Goal: Use online tool/utility: Utilize a website feature to perform a specific function

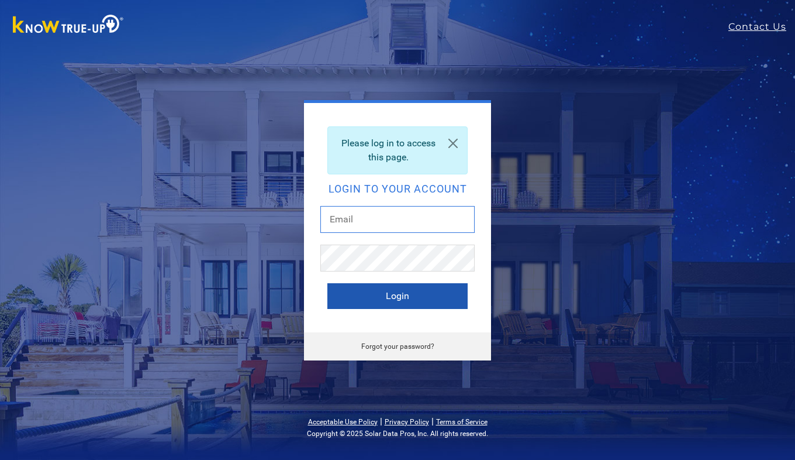
type input "[EMAIL_ADDRESS][PERSON_NAME][DOMAIN_NAME]"
click at [412, 291] on button "Login" at bounding box center [397, 296] width 140 height 26
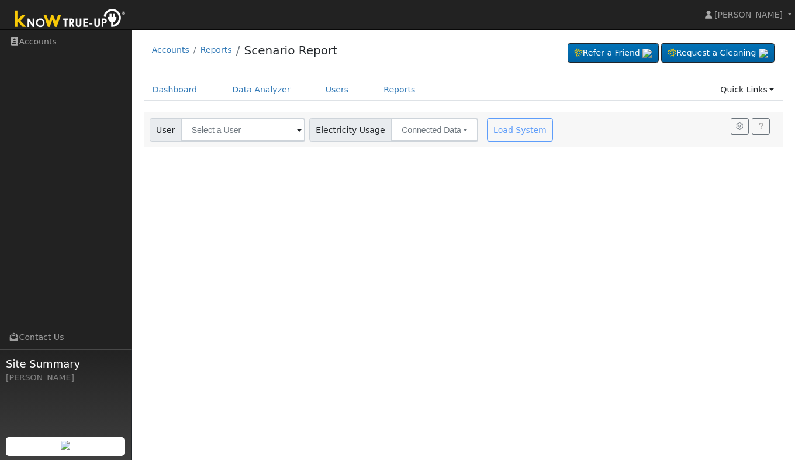
click at [297, 129] on span at bounding box center [299, 130] width 5 height 13
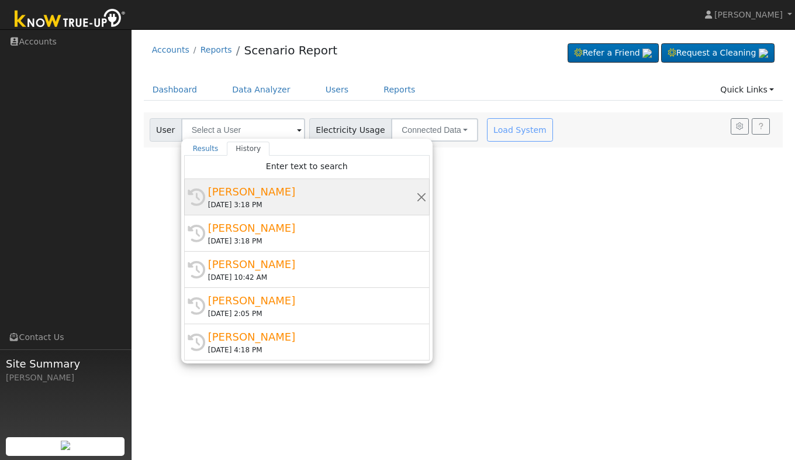
click at [244, 197] on div "[PERSON_NAME]" at bounding box center [312, 192] width 208 height 16
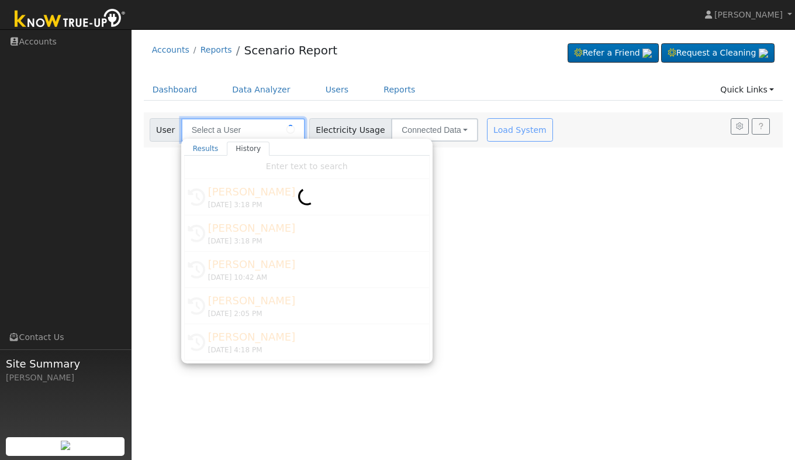
type input "[PERSON_NAME]"
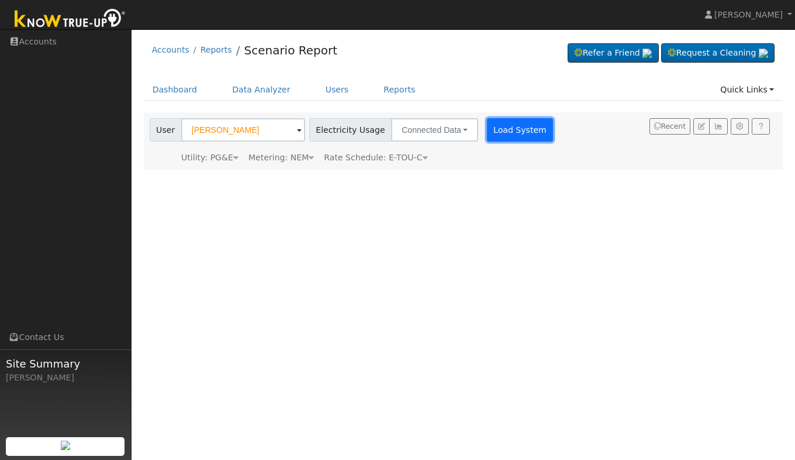
click at [495, 133] on button "Load System" at bounding box center [520, 129] width 67 height 23
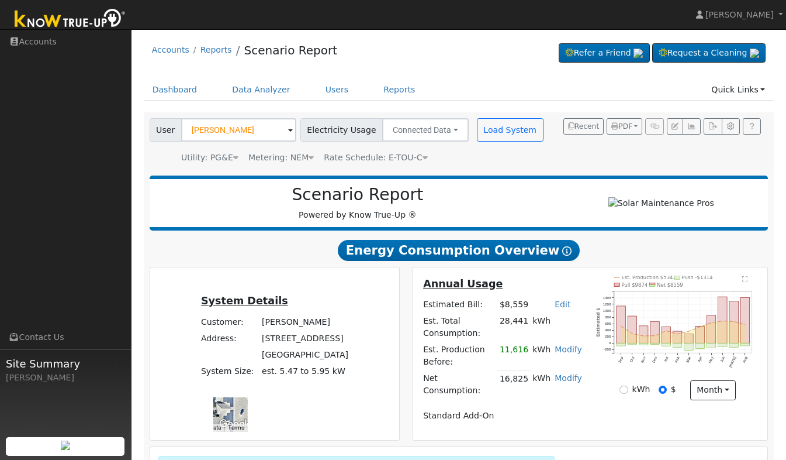
scroll to position [176, 0]
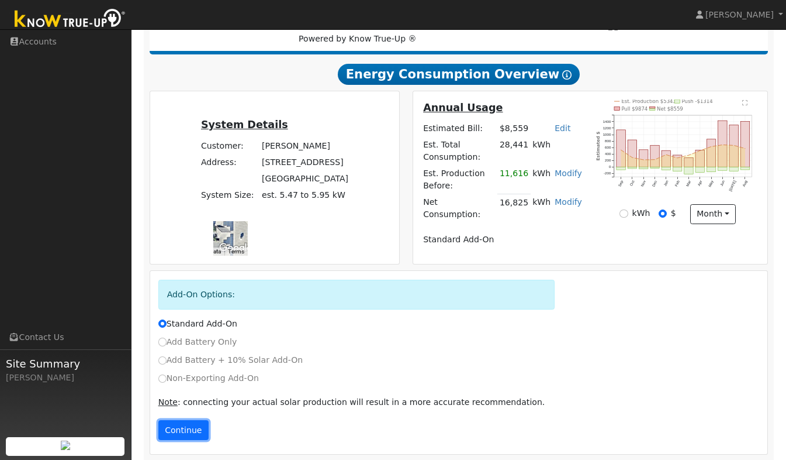
click at [188, 427] on button "Continue" at bounding box center [183, 430] width 50 height 20
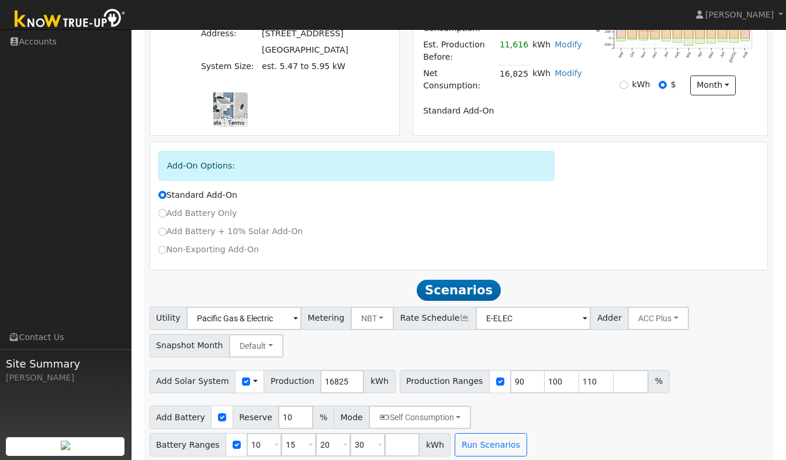
scroll to position [308, 0]
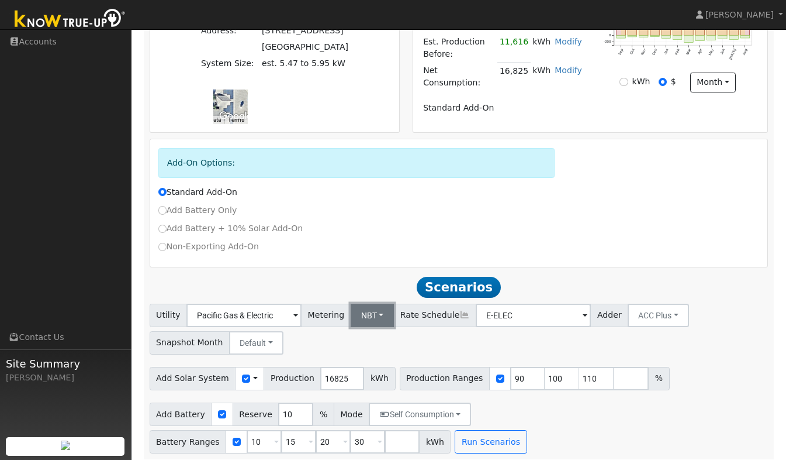
click at [371, 313] on button "NBT" at bounding box center [373, 314] width 44 height 23
click at [367, 335] on link "NEM" at bounding box center [380, 341] width 81 height 16
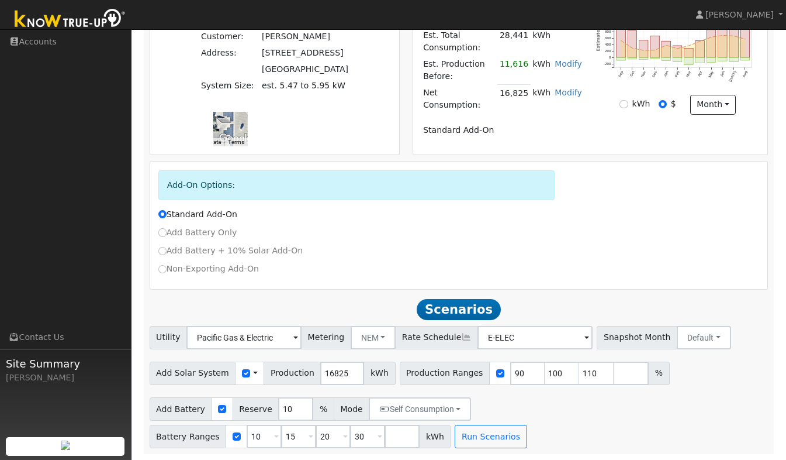
scroll to position [280, 0]
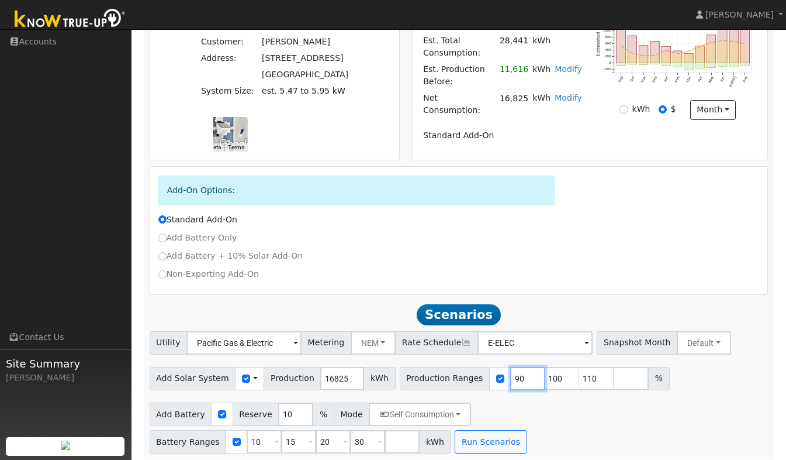
click at [510, 372] on input "90" at bounding box center [527, 378] width 35 height 23
type input "100"
type input "110"
type input "102"
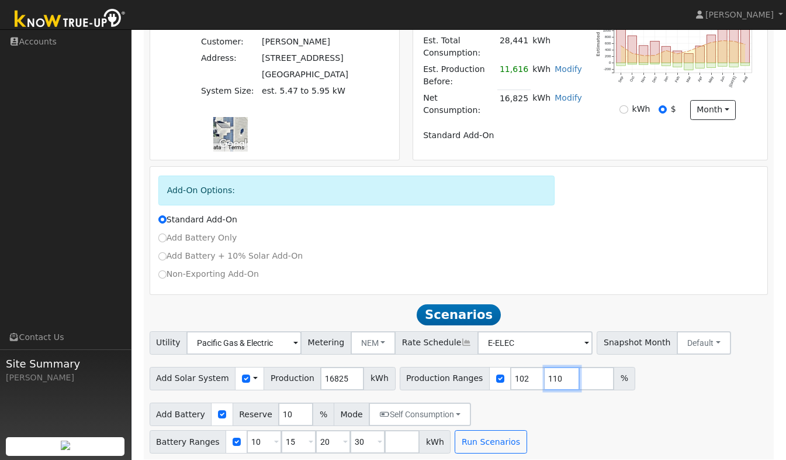
click at [545, 375] on input "110" at bounding box center [562, 378] width 35 height 23
type input "1"
click at [282, 430] on input "10" at bounding box center [264, 441] width 35 height 23
type input "15"
type input "20"
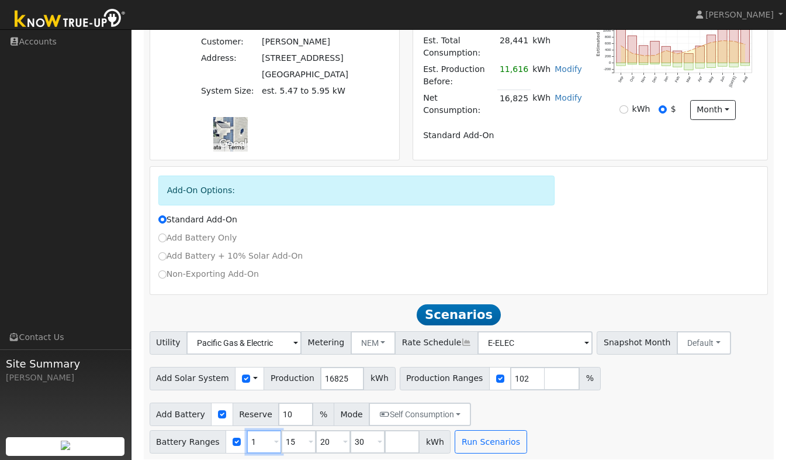
type input "30"
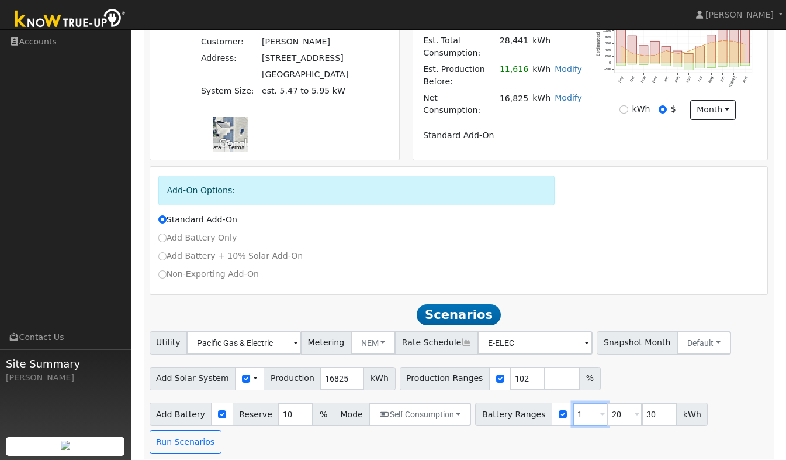
type input "20"
type input "30"
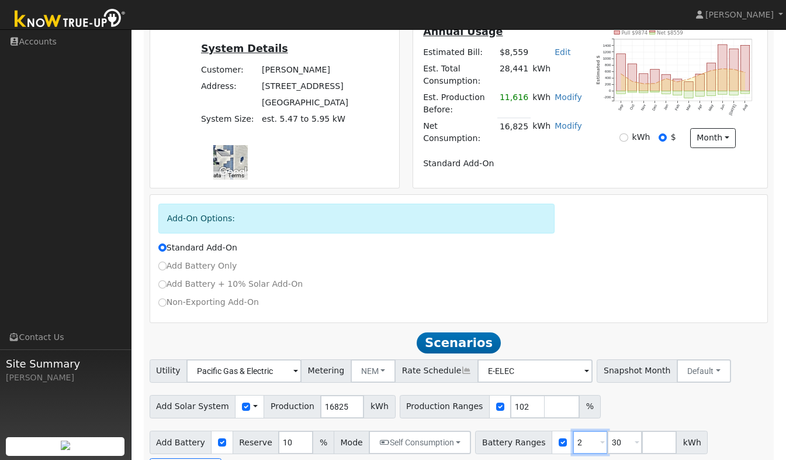
type input "30"
click at [694, 435] on button "Run Scenarios" at bounding box center [714, 441] width 72 height 23
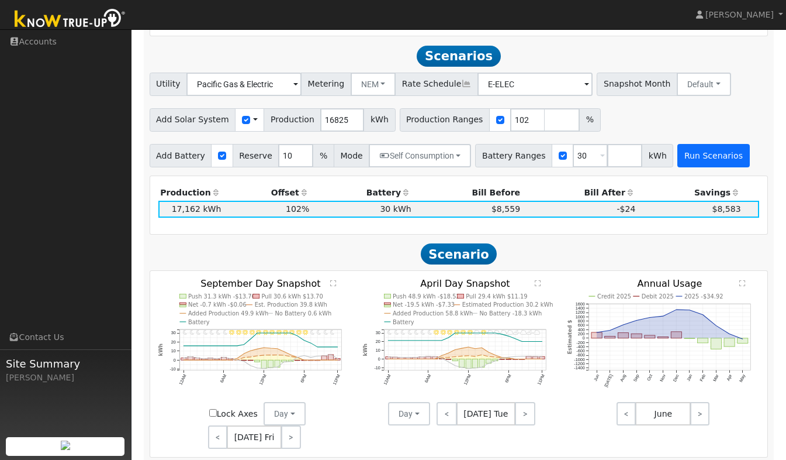
scroll to position [542, 0]
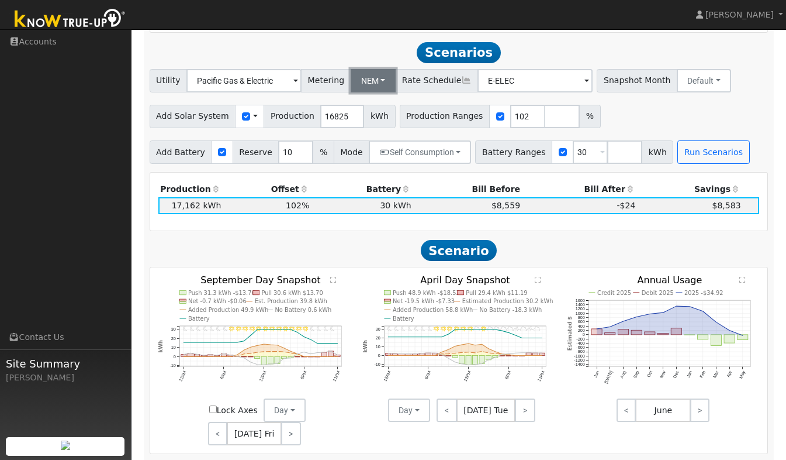
click at [375, 76] on button "NEM" at bounding box center [374, 80] width 46 height 23
click at [367, 119] on link "NBT" at bounding box center [380, 123] width 81 height 16
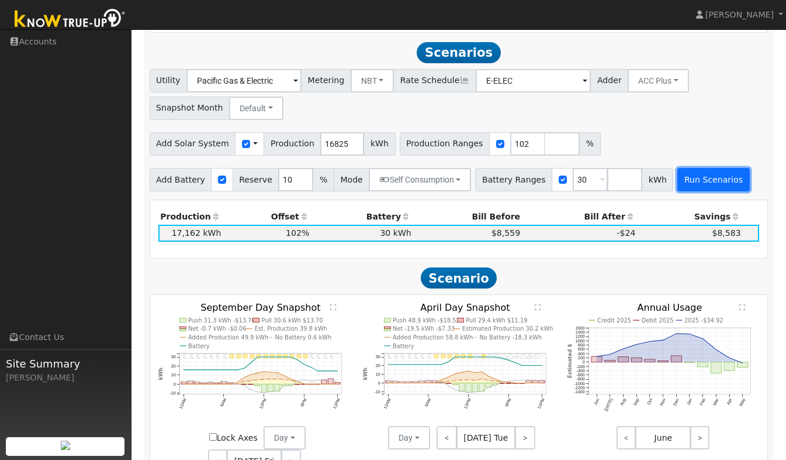
click at [689, 171] on button "Run Scenarios" at bounding box center [714, 179] width 72 height 23
